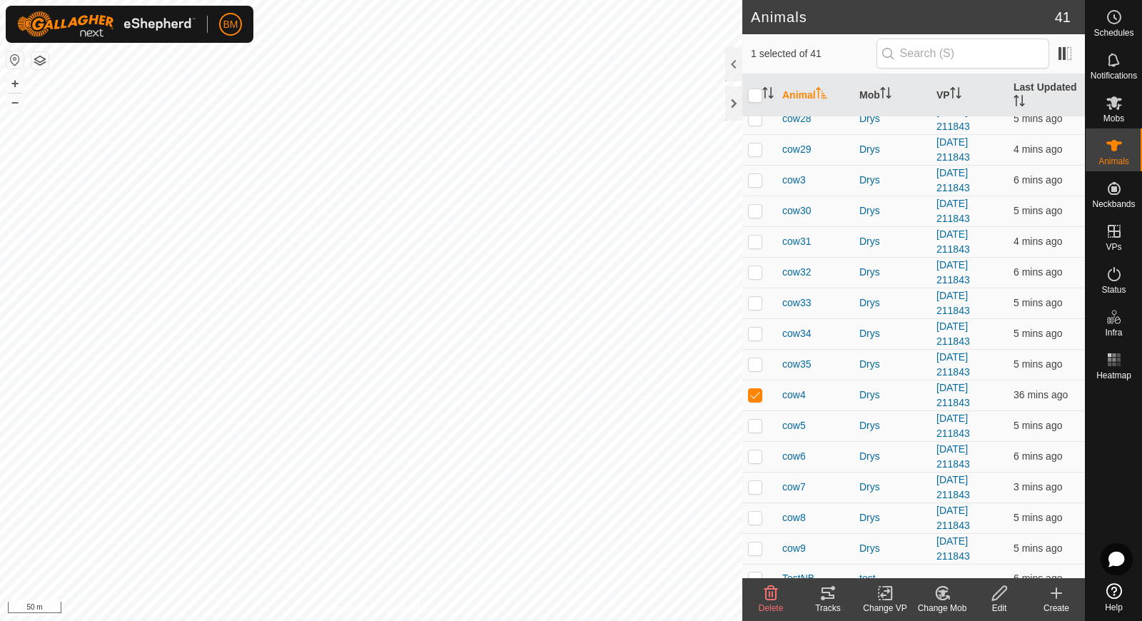
scroll to position [780, 0]
checkbox input "true"
checkbox input "false"
checkbox input "true"
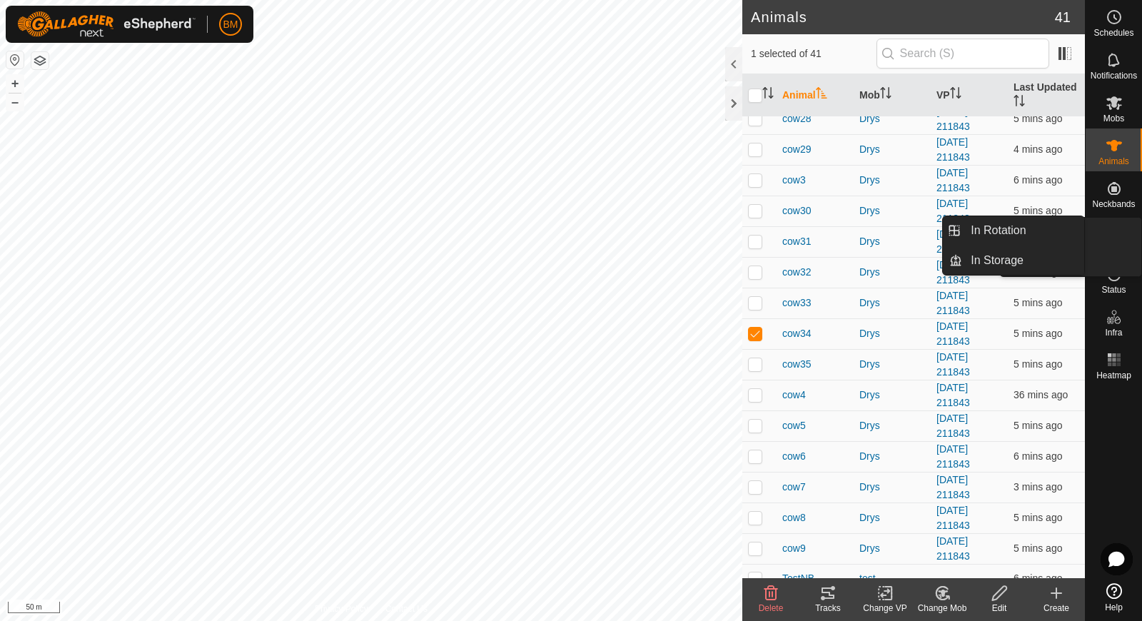
click at [1110, 238] on icon at bounding box center [1114, 231] width 17 height 17
click at [1035, 238] on link "In Rotation" at bounding box center [1024, 230] width 122 height 29
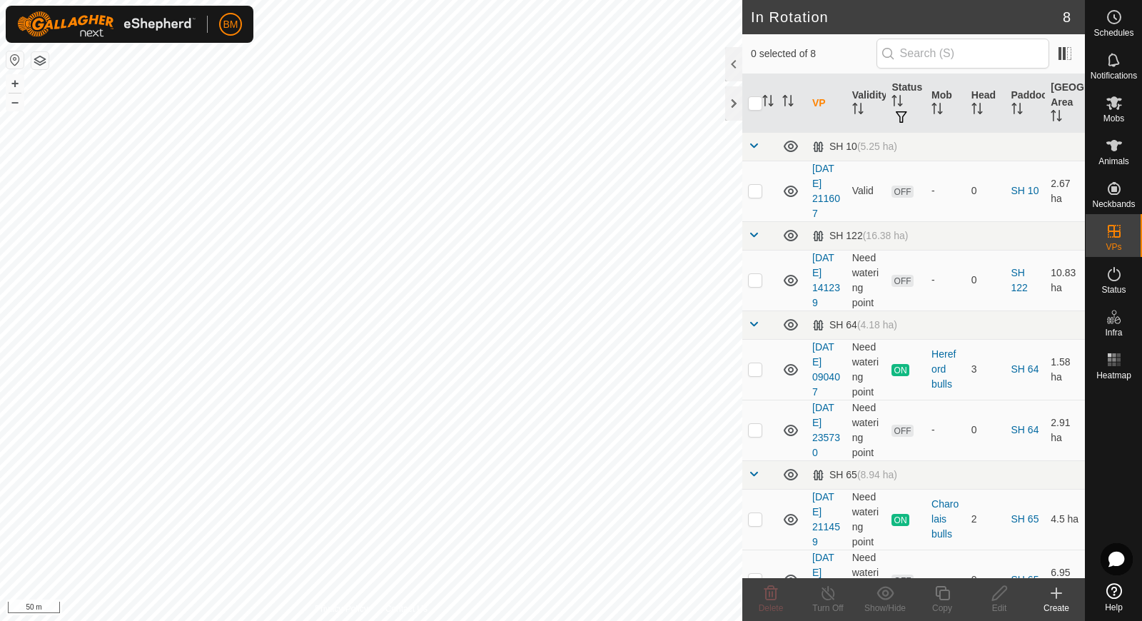
click at [1057, 597] on icon at bounding box center [1056, 593] width 17 height 17
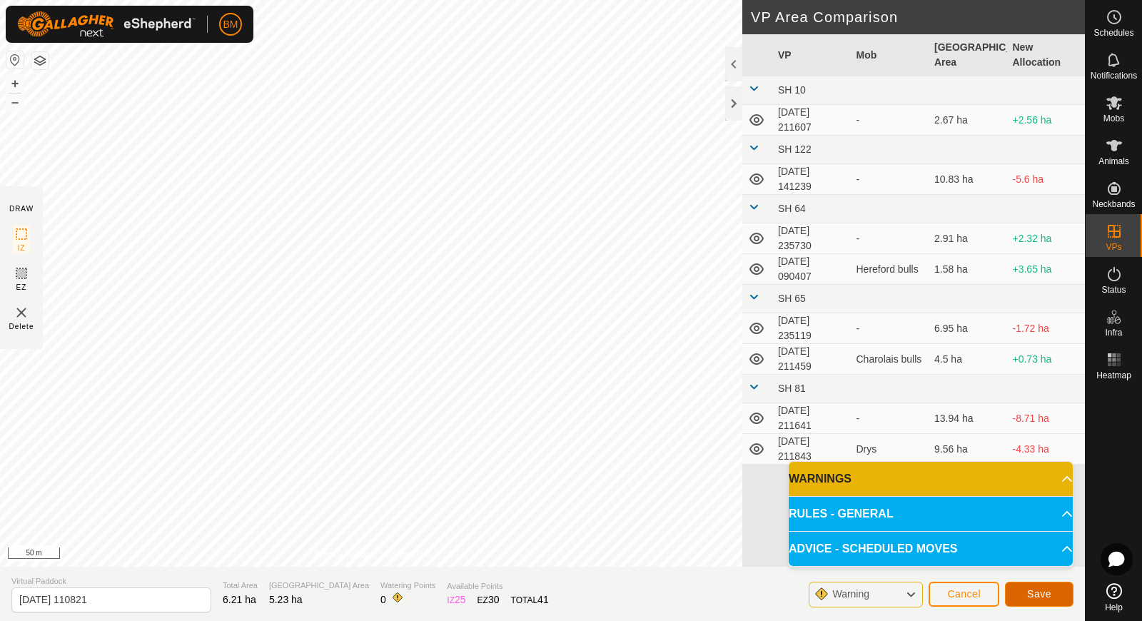
click at [1044, 588] on span "Save" at bounding box center [1039, 593] width 24 height 11
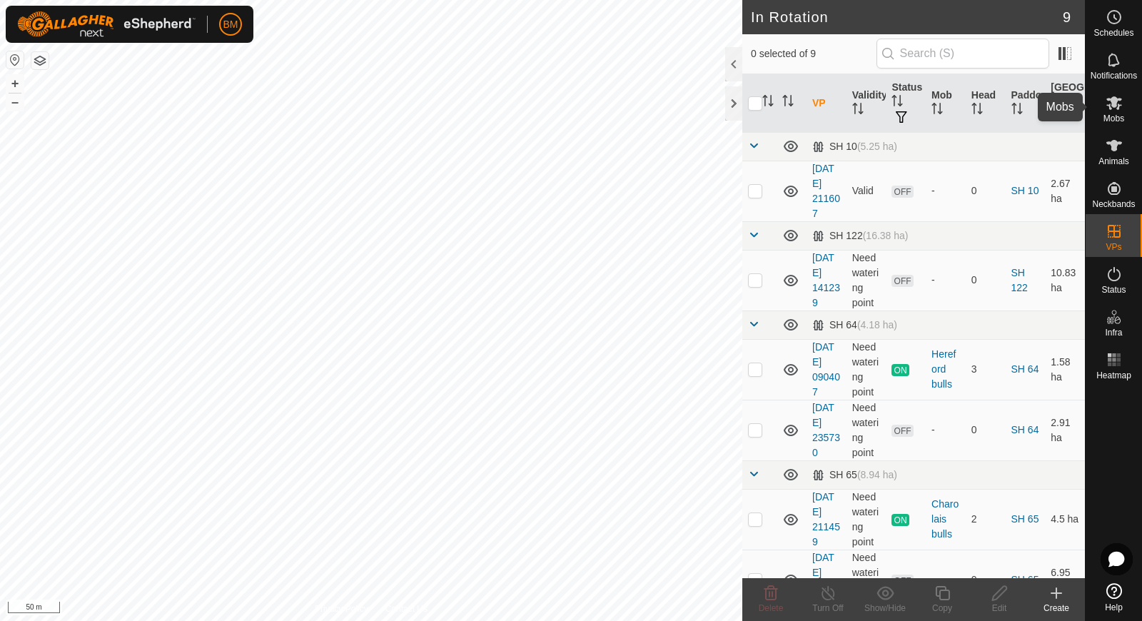
click at [1117, 92] on es-mob-svg-icon at bounding box center [1115, 102] width 26 height 23
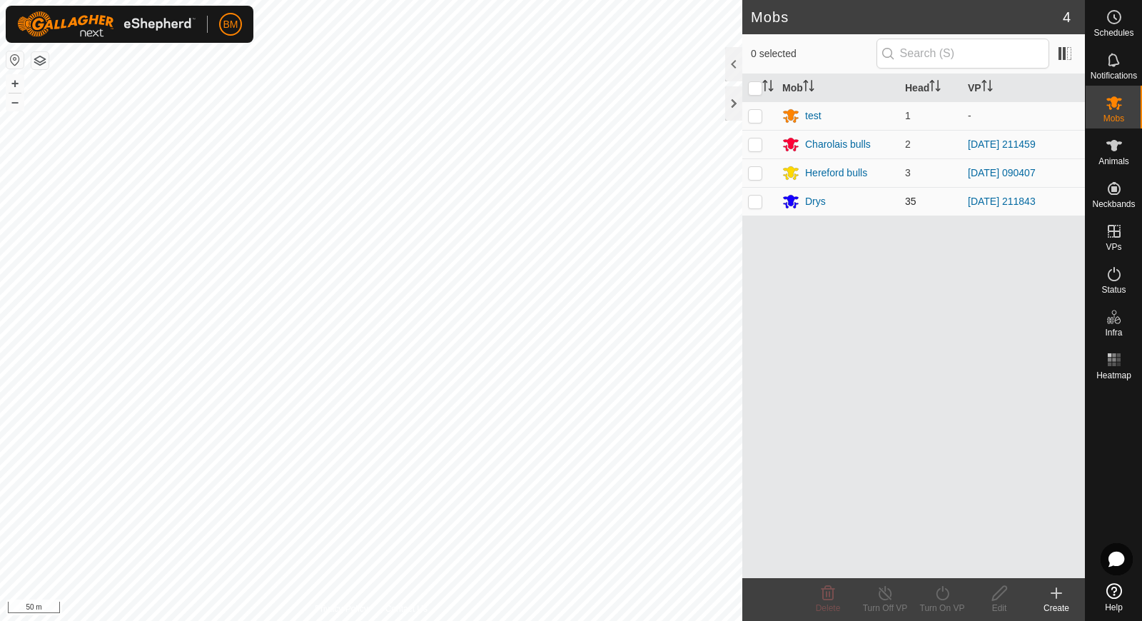
click at [750, 200] on p-checkbox at bounding box center [755, 201] width 14 height 11
checkbox input "true"
click at [945, 593] on icon at bounding box center [943, 593] width 18 height 17
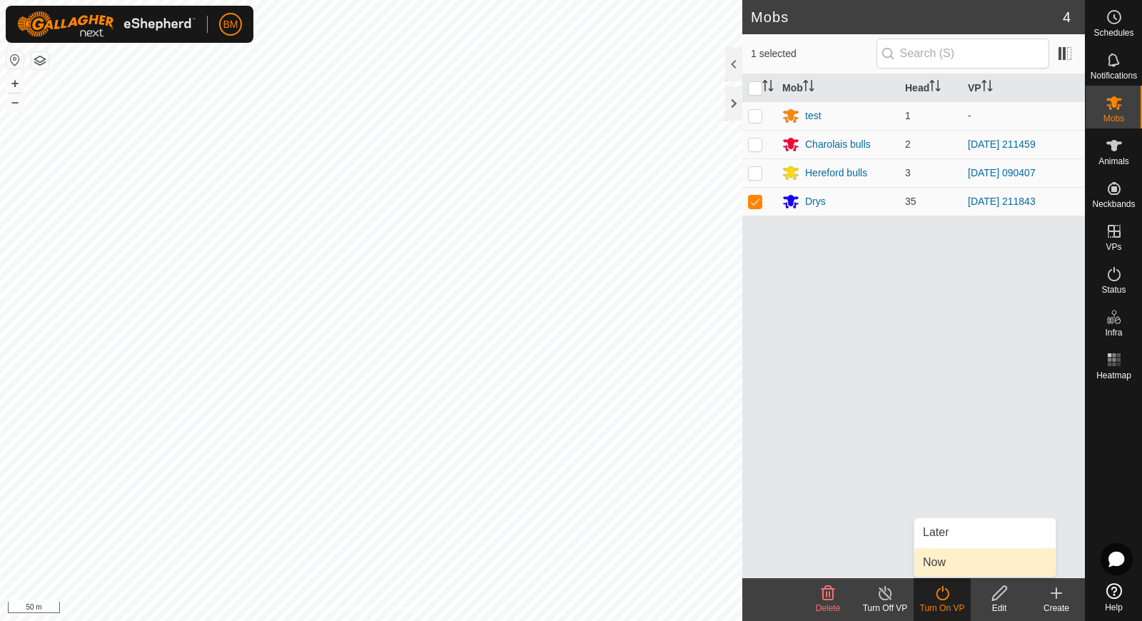
click at [953, 566] on link "Now" at bounding box center [985, 562] width 141 height 29
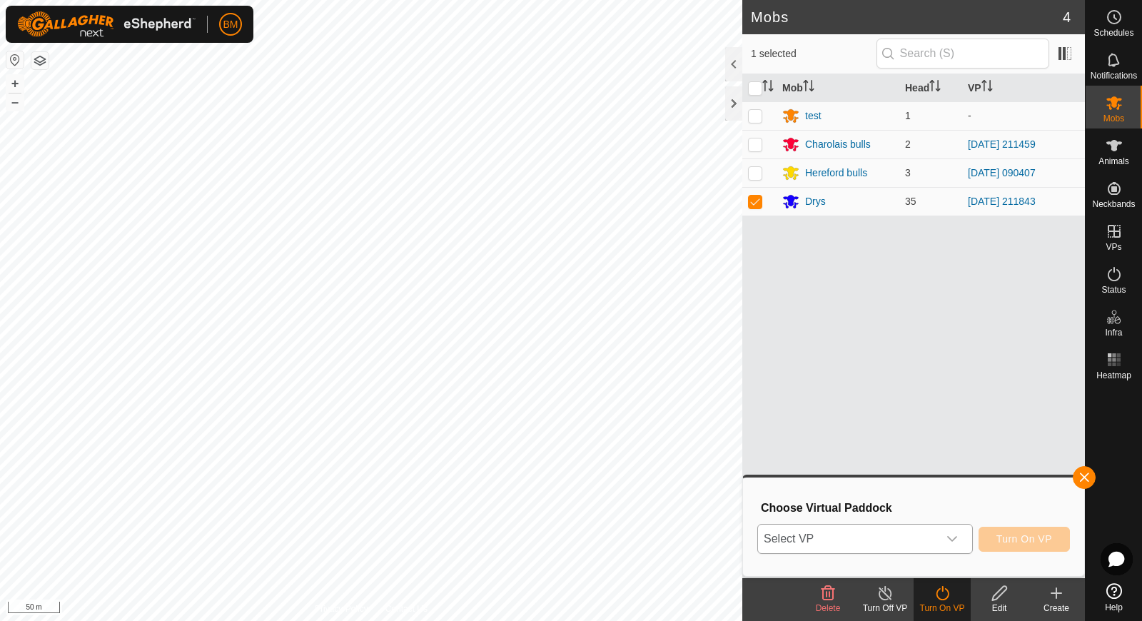
click at [944, 543] on div "dropdown trigger" at bounding box center [952, 539] width 29 height 29
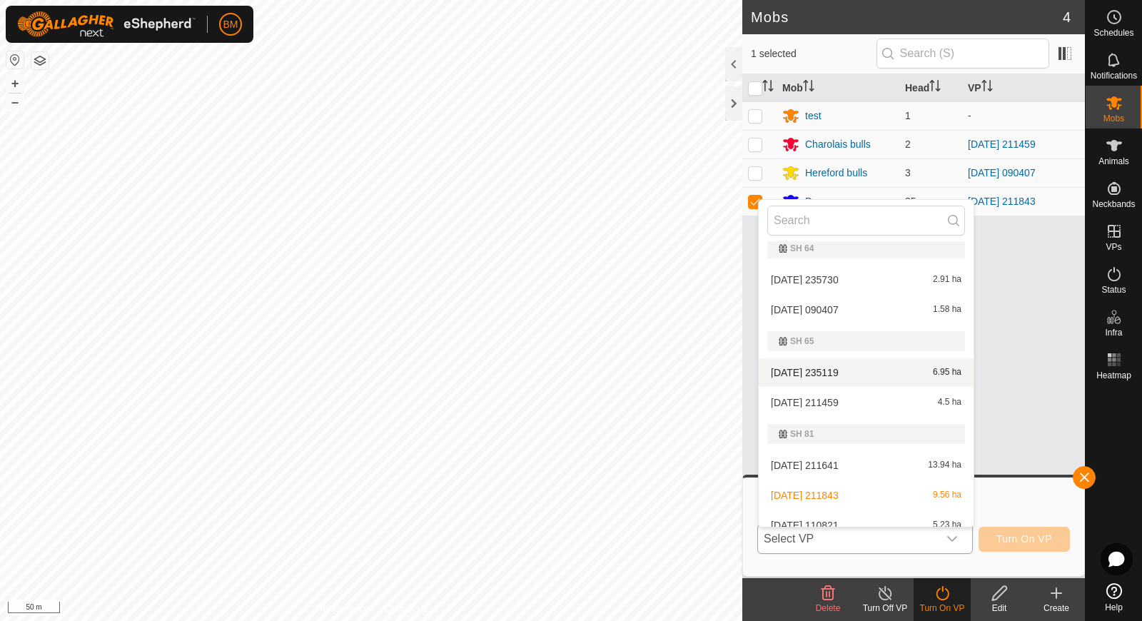
scroll to position [146, 0]
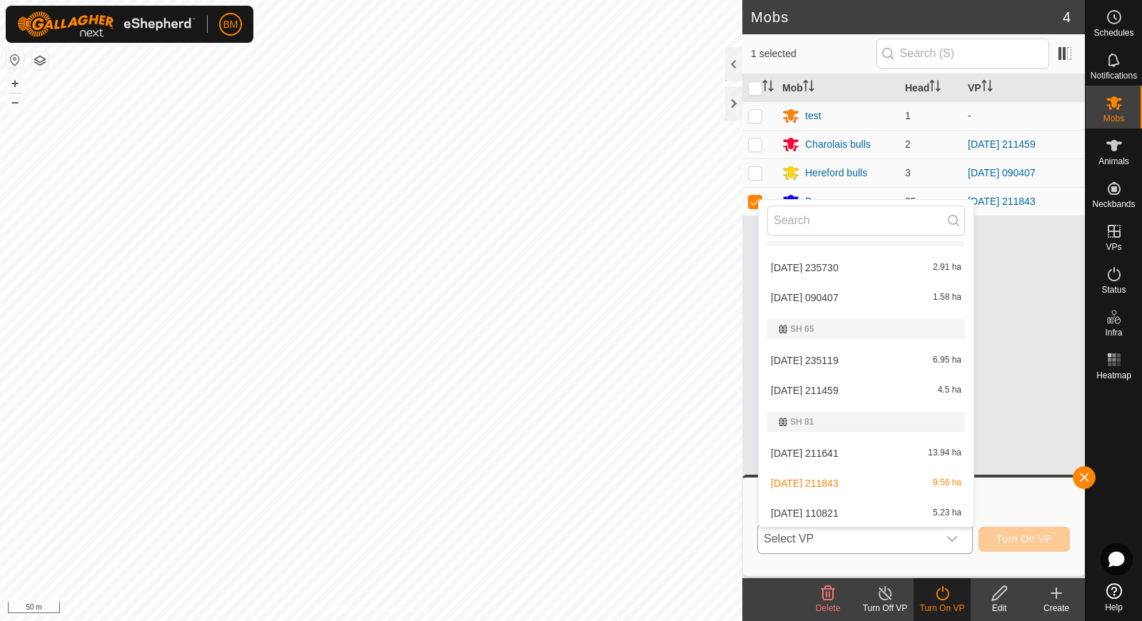
click at [848, 484] on li "2025-08-09 211843 9.56 ha" at bounding box center [866, 483] width 215 height 29
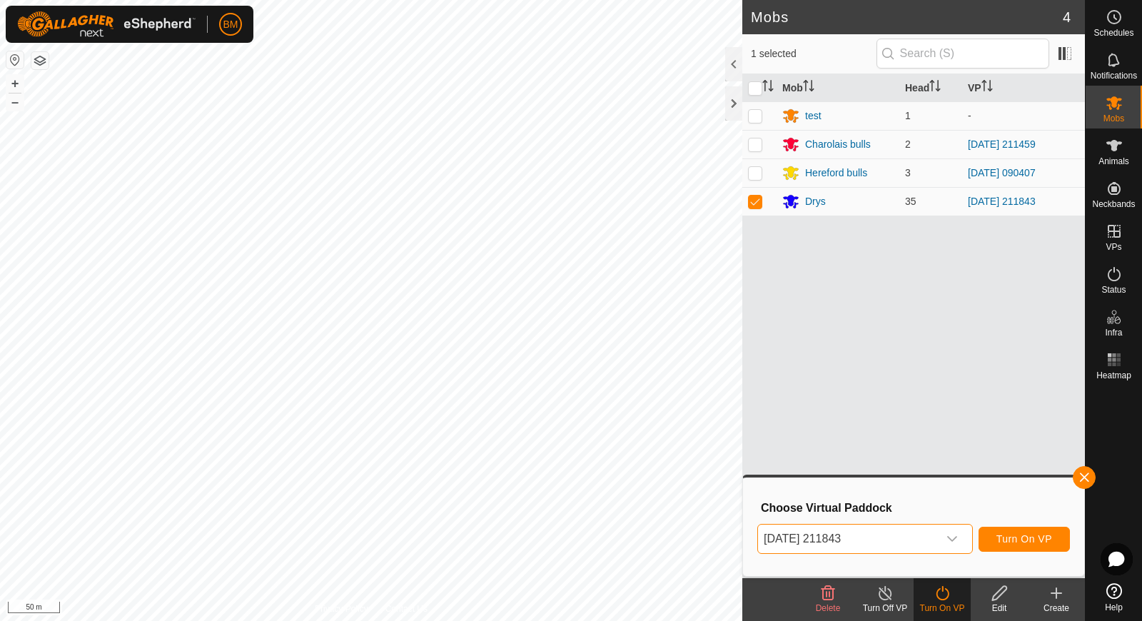
click at [873, 536] on span "2025-08-09 211843" at bounding box center [848, 539] width 180 height 29
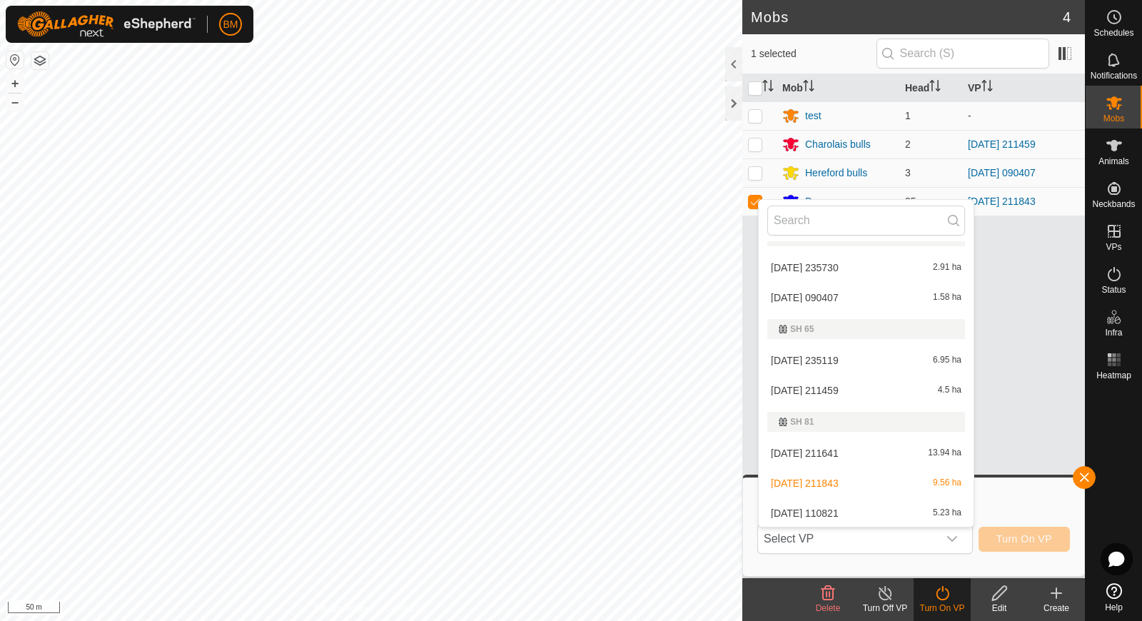
click at [843, 507] on li "2025-08-11 110821 5.23 ha" at bounding box center [866, 513] width 215 height 29
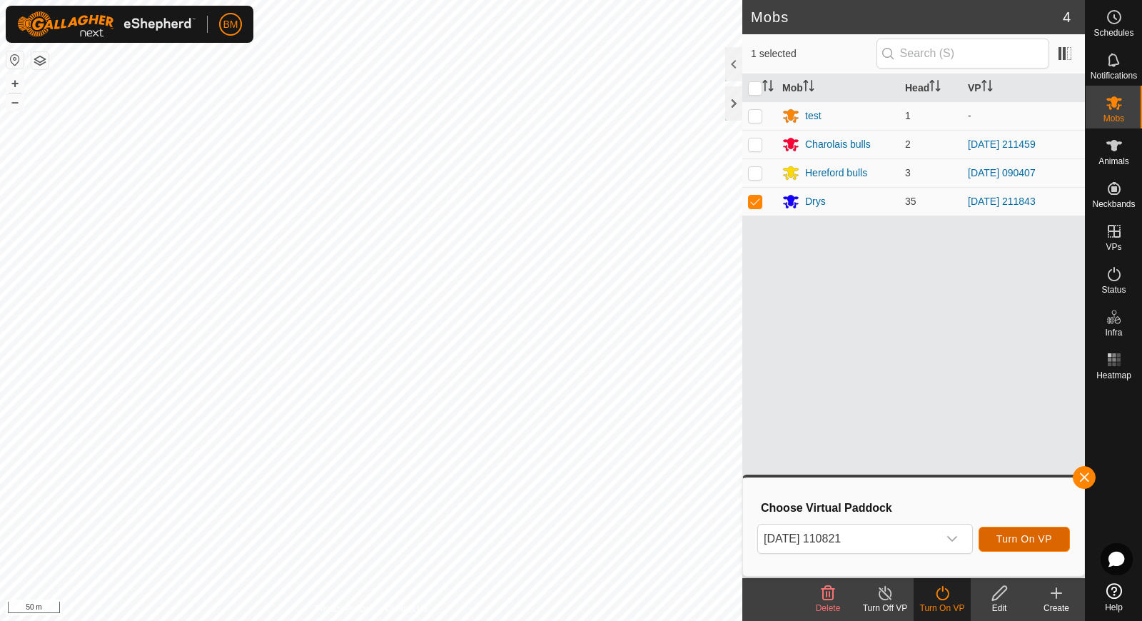
click at [1009, 542] on span "Turn On VP" at bounding box center [1025, 538] width 56 height 11
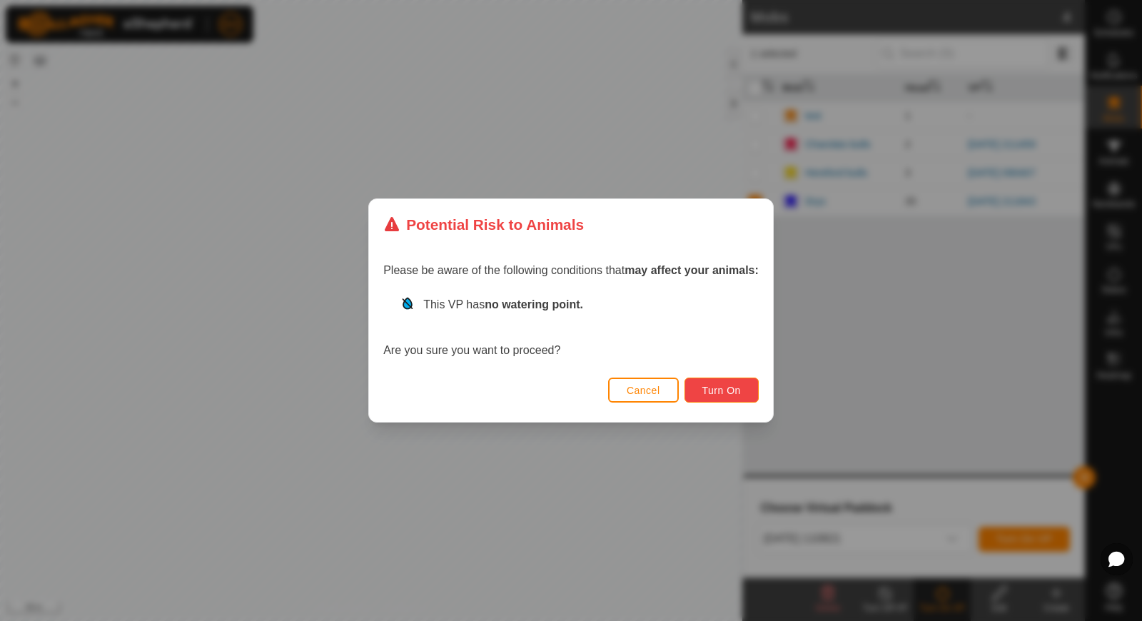
click at [723, 391] on span "Turn On" at bounding box center [722, 390] width 39 height 11
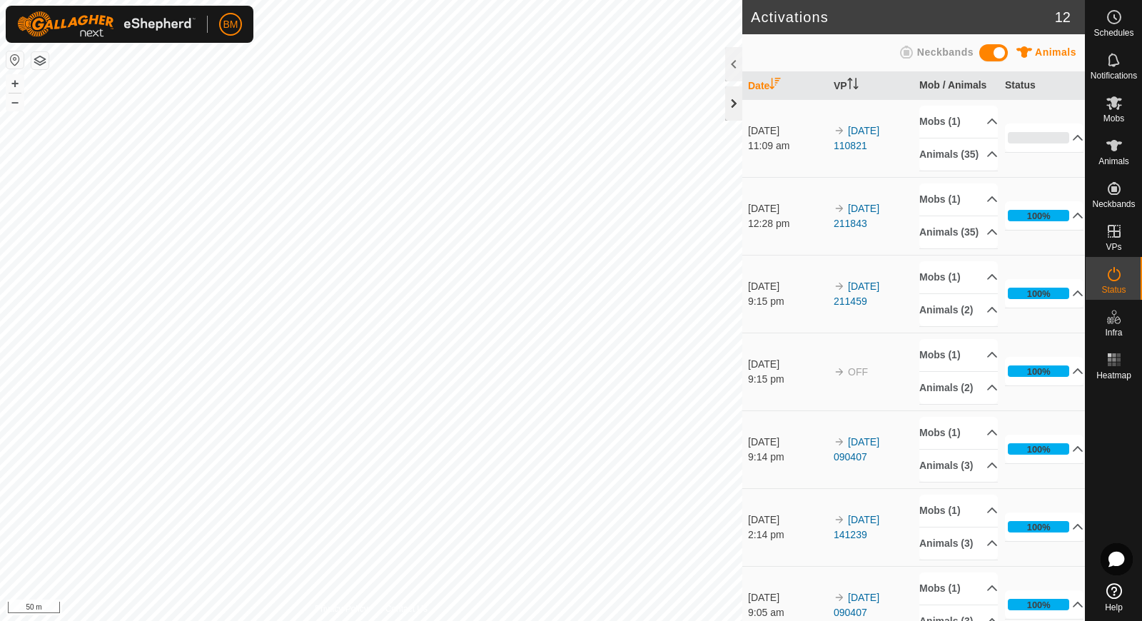
click at [730, 117] on div at bounding box center [733, 103] width 17 height 34
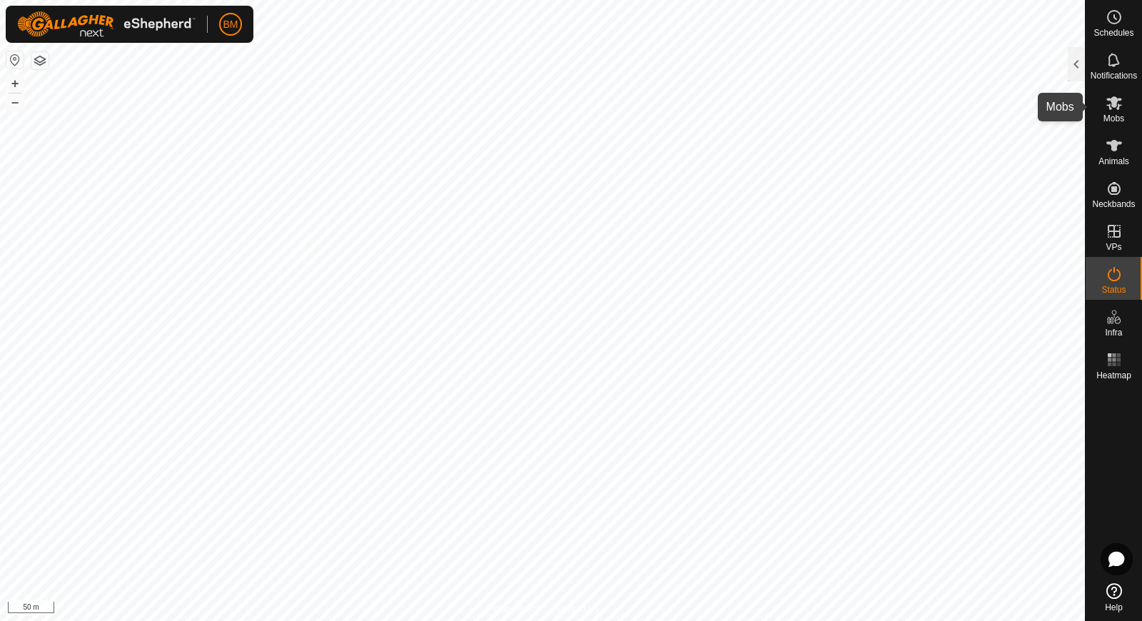
click at [1108, 115] on span "Mobs" at bounding box center [1114, 118] width 21 height 9
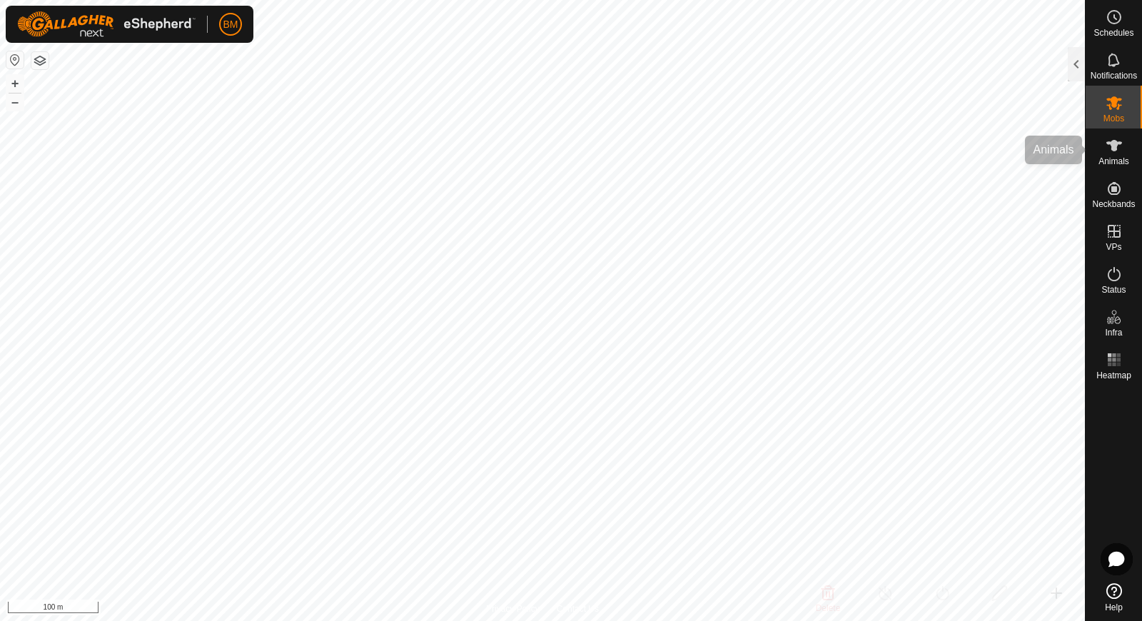
click at [1107, 154] on icon at bounding box center [1114, 145] width 17 height 17
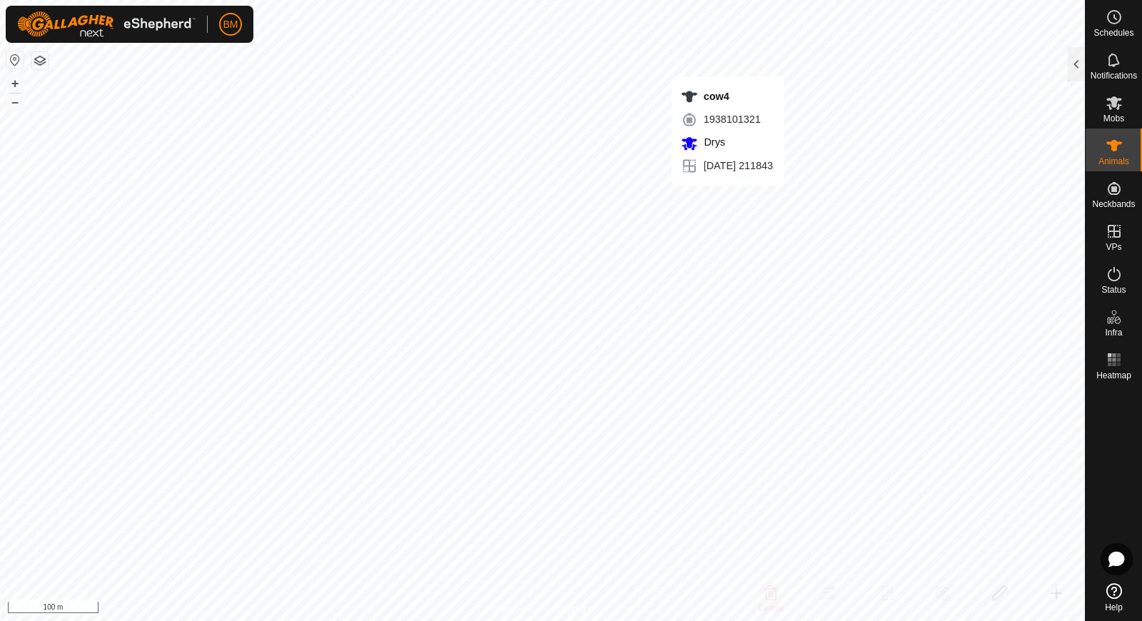
checkbox input "true"
click at [1110, 147] on icon at bounding box center [1114, 145] width 17 height 17
click at [1125, 149] on es-animals-svg-icon at bounding box center [1115, 145] width 26 height 23
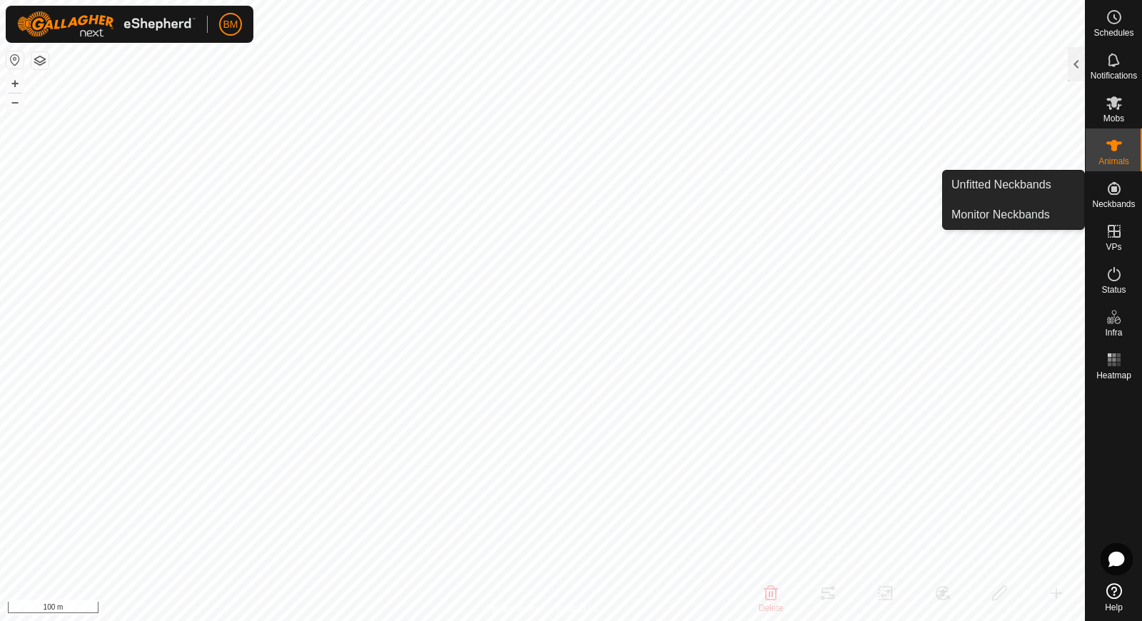
click at [1118, 198] on es-neckbands-svg-icon at bounding box center [1115, 188] width 26 height 23
click at [1072, 196] on link "Unfitted Neckbands" at bounding box center [1013, 185] width 141 height 29
